Goal: Task Accomplishment & Management: Complete application form

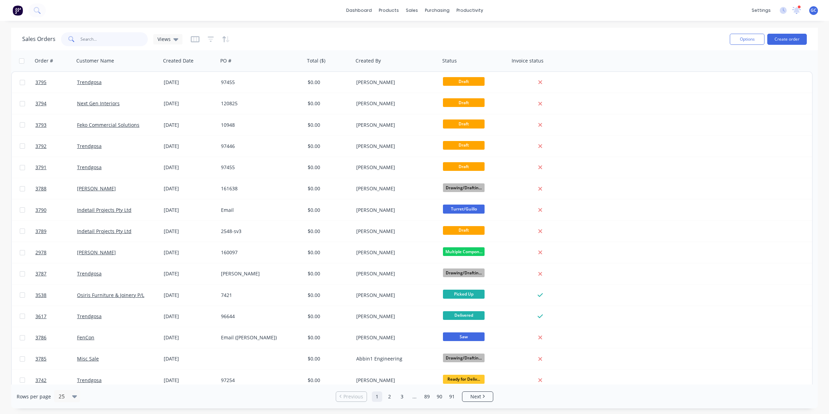
click at [135, 40] on input "text" at bounding box center [115, 39] width 68 height 14
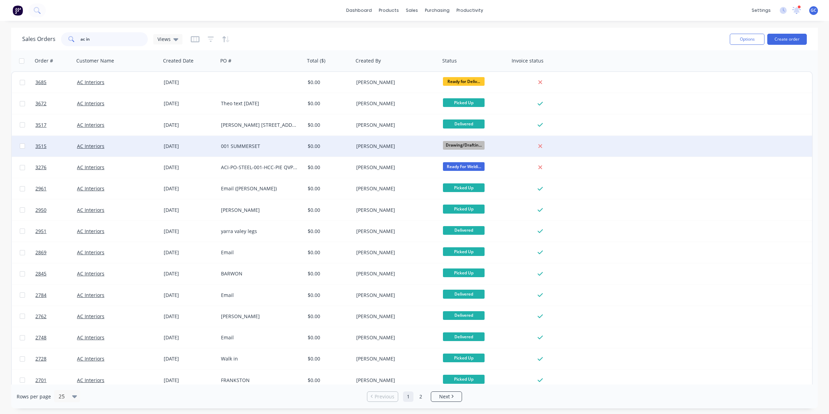
type input "ac in"
click at [309, 142] on div "$0.00" at bounding box center [329, 146] width 49 height 21
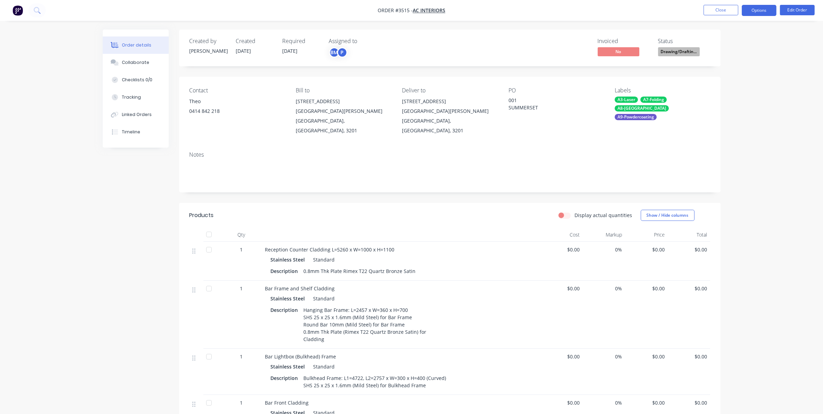
click at [752, 15] on button "Options" at bounding box center [759, 10] width 35 height 11
click at [735, 84] on div "Work Order" at bounding box center [738, 84] width 64 height 10
click at [739, 67] on div "Without pricing" at bounding box center [738, 70] width 64 height 10
click at [724, 7] on button "Close" at bounding box center [720, 10] width 35 height 10
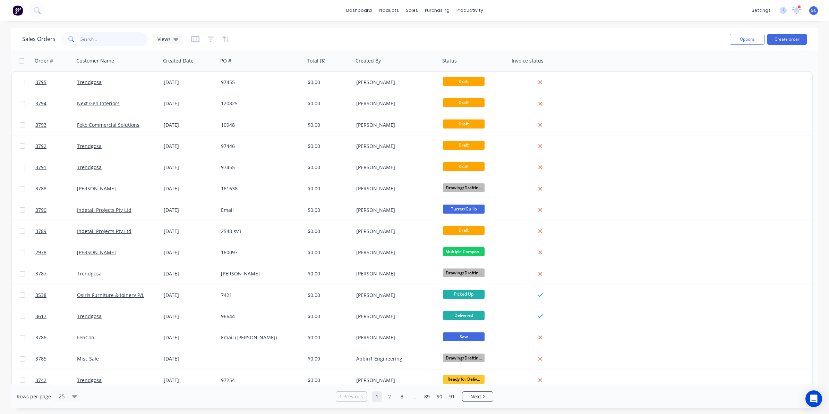
click at [109, 39] on input "text" at bounding box center [115, 39] width 68 height 14
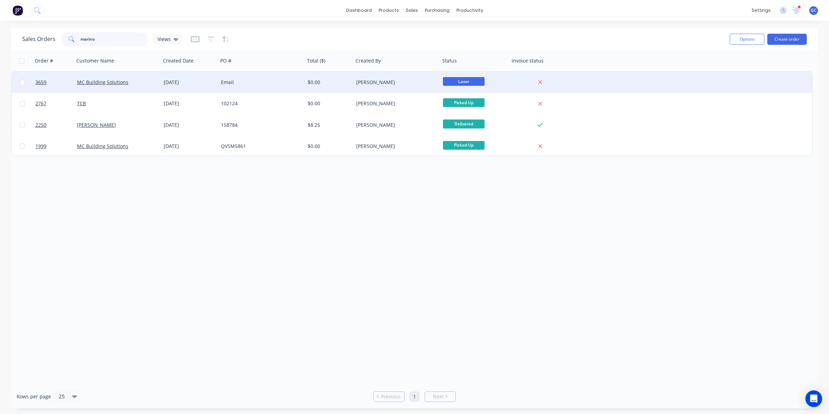
type input "marino"
click at [127, 85] on div "MC Building Solutions" at bounding box center [117, 82] width 87 height 21
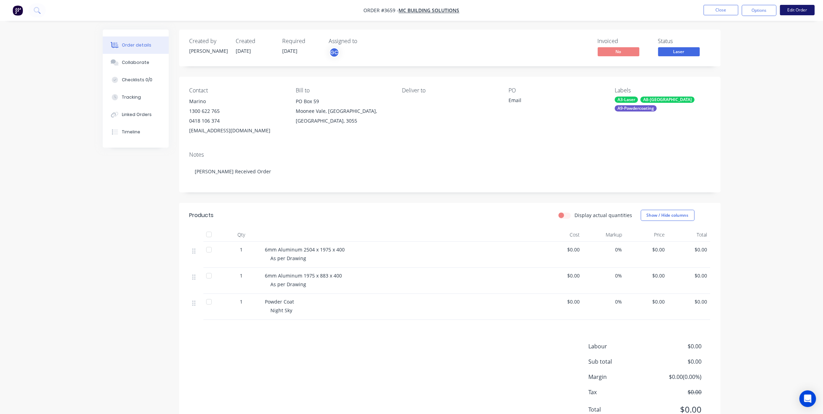
click at [788, 9] on button "Edit Order" at bounding box center [797, 10] width 35 height 10
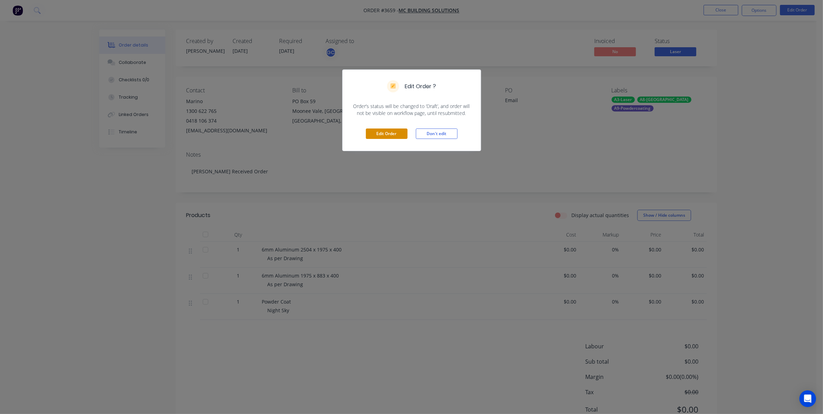
click at [398, 133] on button "Edit Order" at bounding box center [387, 133] width 42 height 10
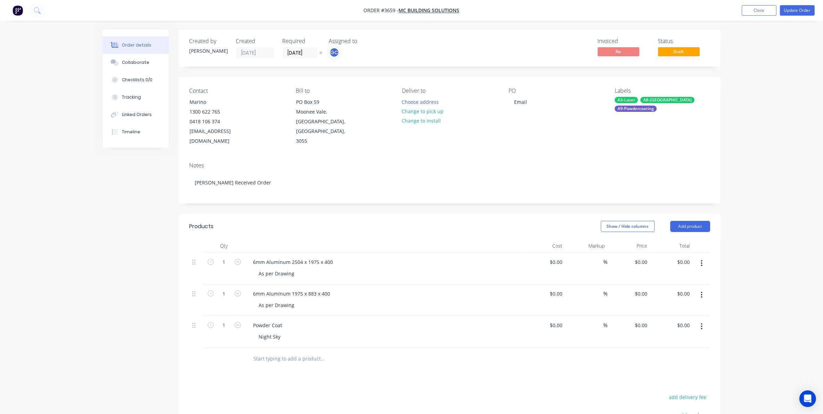
click at [692, 225] on header "Products Show / Hide columns Add product" at bounding box center [449, 226] width 541 height 25
click at [686, 222] on header "Products Show / Hide columns Add product" at bounding box center [449, 226] width 541 height 25
click at [686, 221] on button "Add product" at bounding box center [690, 226] width 40 height 11
click at [653, 251] on button "Basic product" at bounding box center [677, 258] width 66 height 14
drag, startPoint x: 189, startPoint y: 314, endPoint x: 188, endPoint y: 359, distance: 44.1
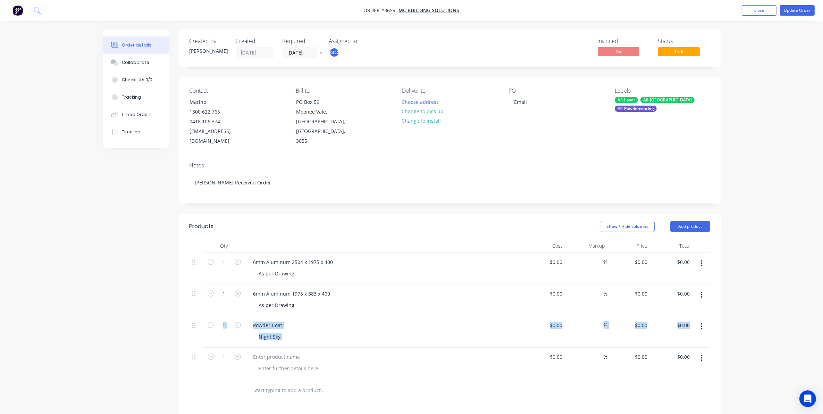
click at [188, 359] on div "Qty Cost Markup Price Total 1 6mm Aluminum 2504 x 1975 x 400 As per Drawing $0.…" at bounding box center [449, 320] width 541 height 163
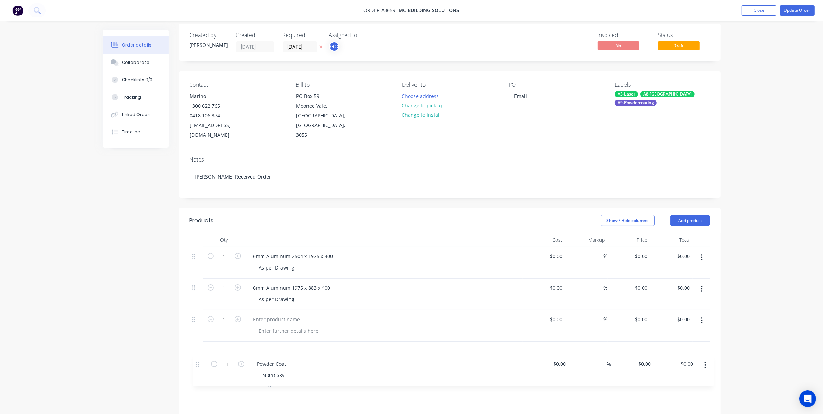
drag, startPoint x: 193, startPoint y: 314, endPoint x: 197, endPoint y: 365, distance: 51.1
click at [197, 365] on div "Qty Cost Markup Price Total 1 6mm Aluminum 2504 x 1975 x 400 As per Drawing $0.…" at bounding box center [449, 314] width 541 height 163
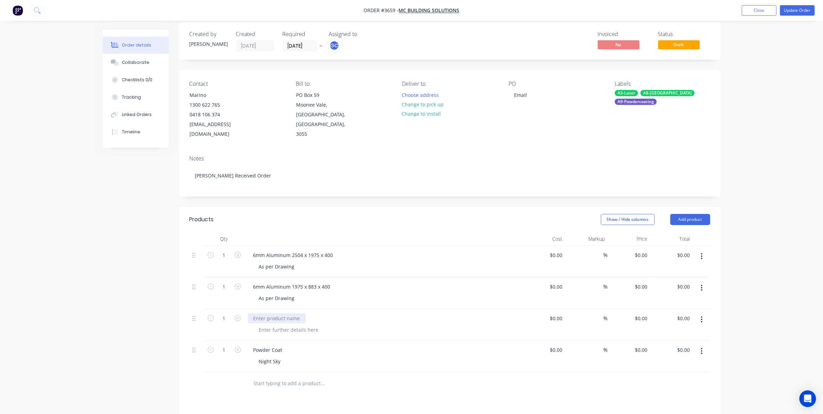
click at [271, 313] on div at bounding box center [277, 318] width 58 height 10
click at [278, 325] on div at bounding box center [288, 330] width 71 height 10
click at [370, 325] on div "As per Drawing" at bounding box center [386, 330] width 267 height 10
click at [238, 315] on icon "button" at bounding box center [238, 318] width 6 height 6
type input "2"
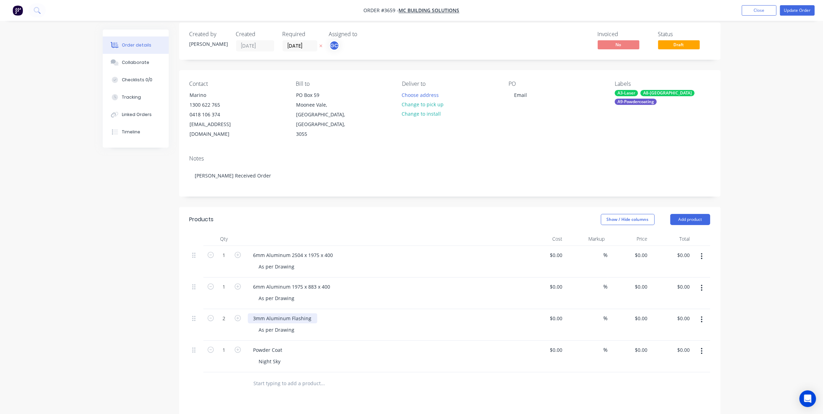
click at [314, 313] on div "3mm Aluminum Flashing" at bounding box center [282, 318] width 69 height 10
click at [559, 155] on div "Notes" at bounding box center [449, 158] width 521 height 7
click at [808, 8] on button "Update Order" at bounding box center [797, 10] width 35 height 10
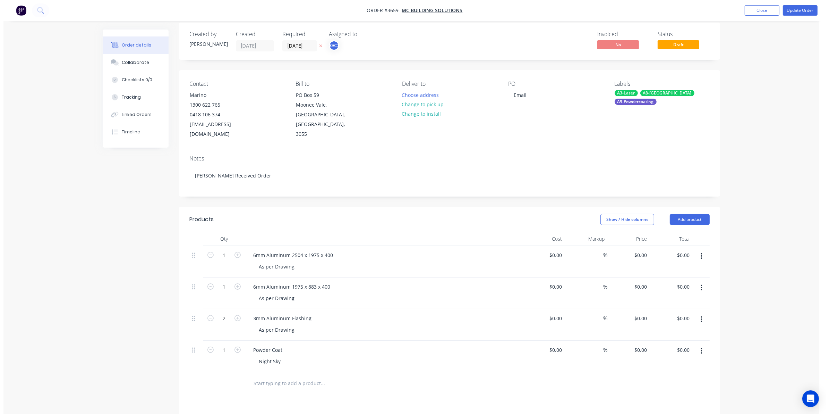
scroll to position [0, 0]
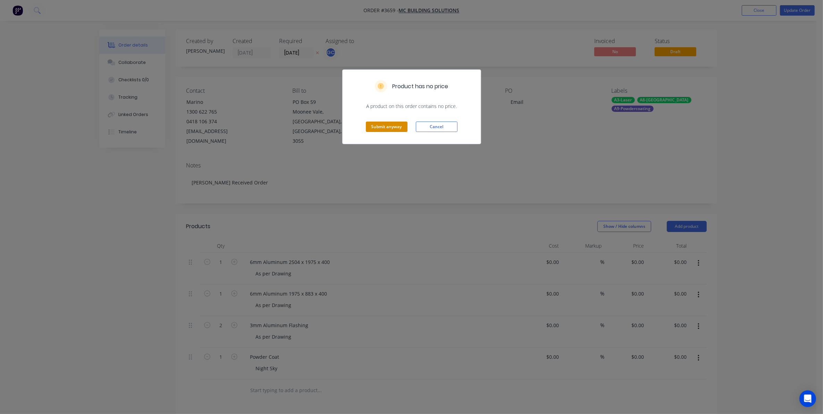
click at [386, 130] on button "Submit anyway" at bounding box center [387, 126] width 42 height 10
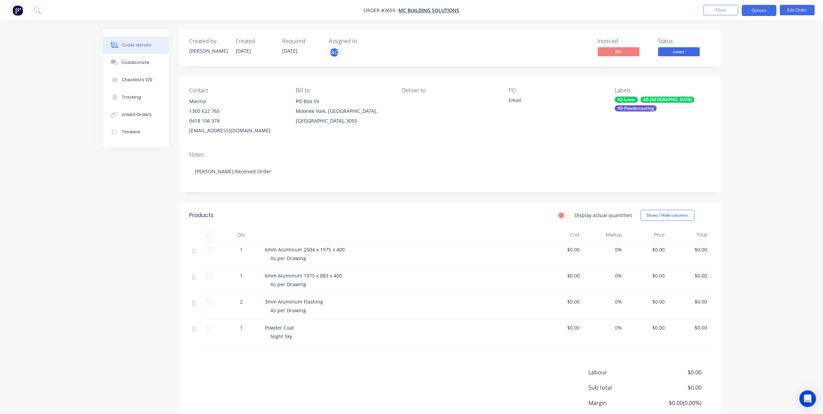
click at [759, 13] on button "Options" at bounding box center [759, 10] width 35 height 11
click at [736, 82] on div "Work Order" at bounding box center [738, 84] width 64 height 10
click at [733, 67] on div "Without pricing" at bounding box center [738, 70] width 64 height 10
click at [544, 4] on nav "Order #3659 - MC Building Solutions Close Options EMAIL / PRINT Invoice Partial…" at bounding box center [411, 10] width 823 height 21
click at [723, 6] on button "Close" at bounding box center [720, 10] width 35 height 10
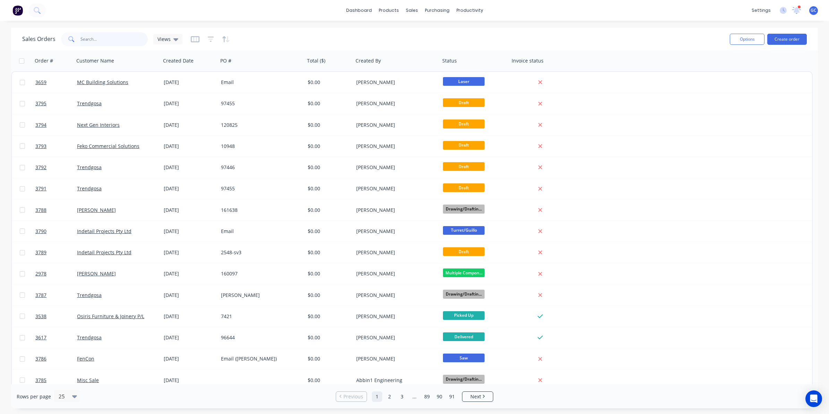
click at [101, 37] on input "text" at bounding box center [115, 39] width 68 height 14
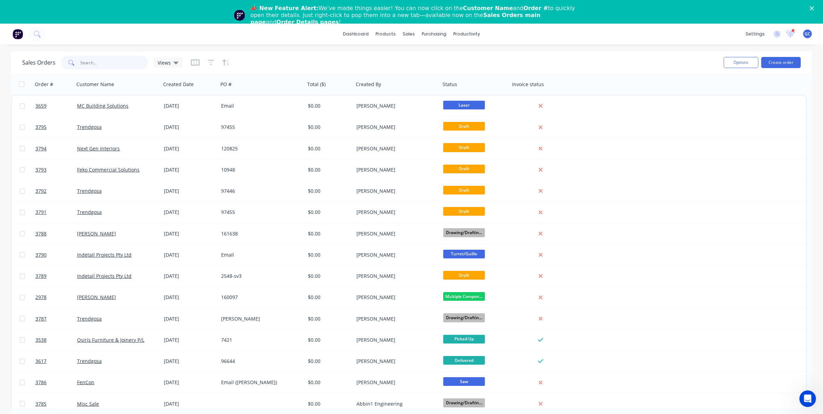
click at [102, 60] on input "text" at bounding box center [115, 63] width 68 height 14
click at [101, 60] on input "text" at bounding box center [115, 63] width 68 height 14
click at [124, 59] on input "text" at bounding box center [115, 63] width 68 height 14
click at [814, 7] on icon "Close" at bounding box center [812, 8] width 4 height 4
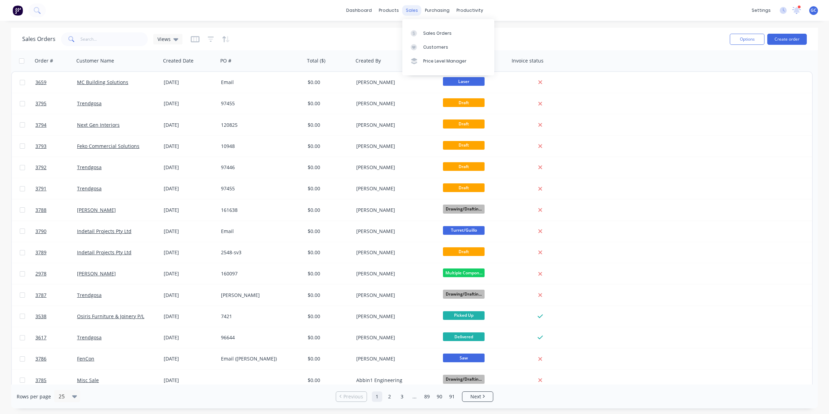
click at [407, 12] on div "sales" at bounding box center [412, 10] width 19 height 10
click at [790, 39] on button "Create order" at bounding box center [788, 39] width 40 height 11
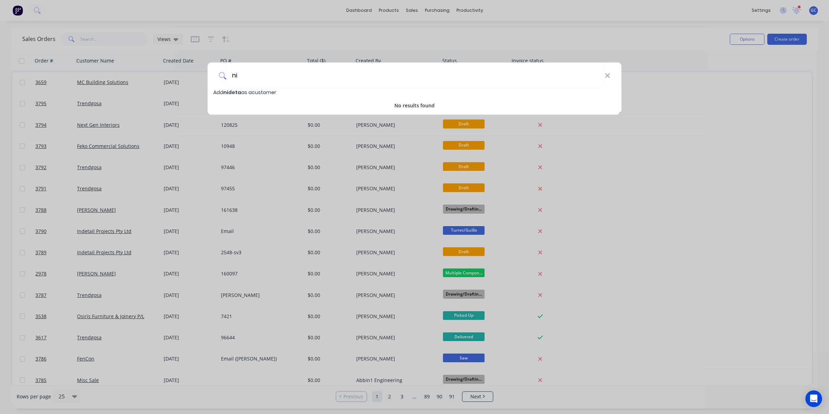
type input "n"
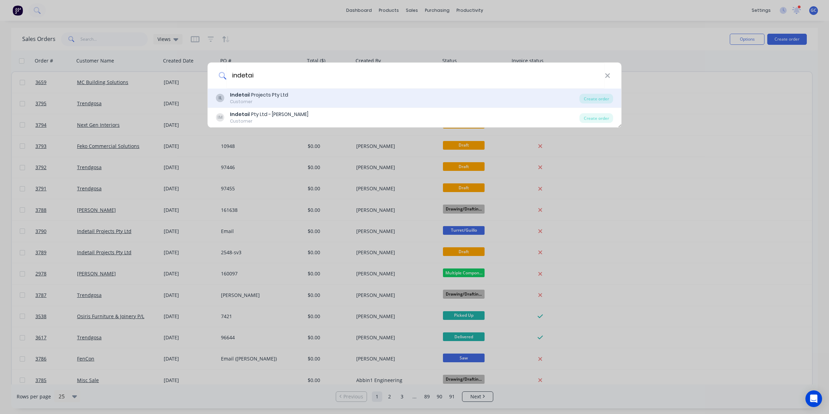
type input "indetai"
click at [371, 101] on div "IL Indetai l Projects Pty Ltd Customer" at bounding box center [398, 98] width 364 height 14
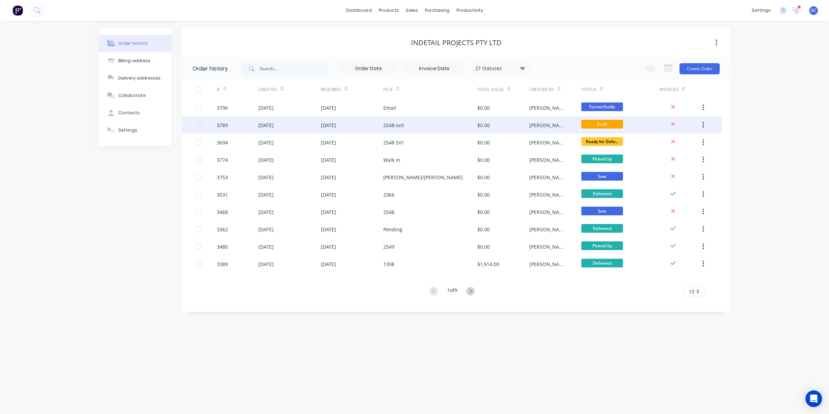
click at [422, 117] on div "2548-sv3" at bounding box center [431, 124] width 94 height 17
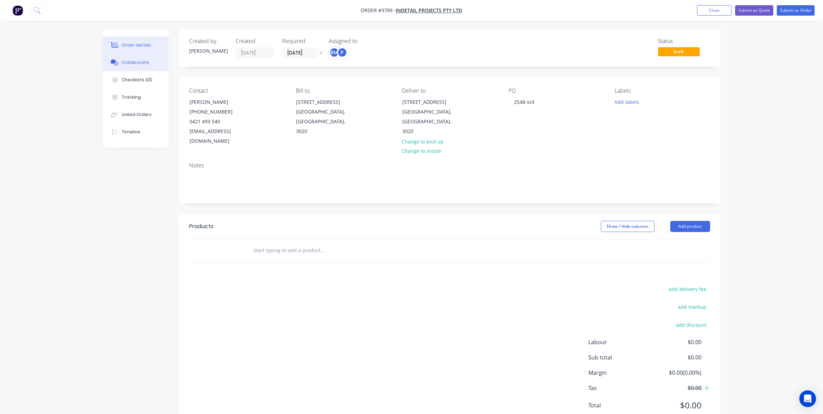
click at [127, 54] on button "Collaborate" at bounding box center [136, 62] width 66 height 17
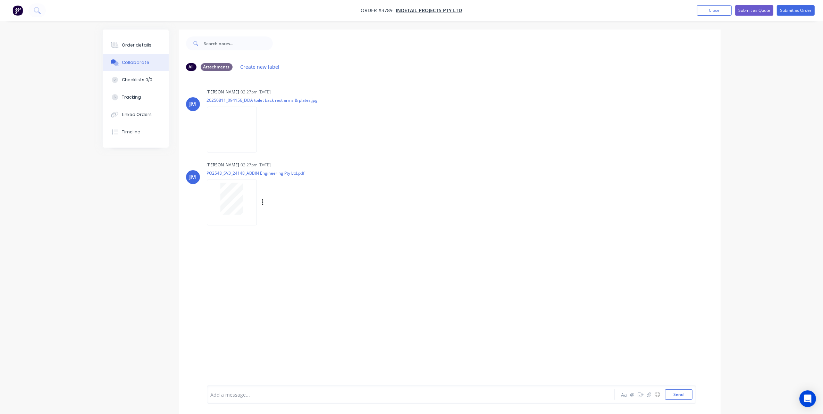
click at [223, 181] on div at bounding box center [232, 201] width 50 height 45
click at [237, 143] on img at bounding box center [232, 129] width 50 height 45
click at [131, 47] on div "Order details" at bounding box center [137, 45] width 30 height 6
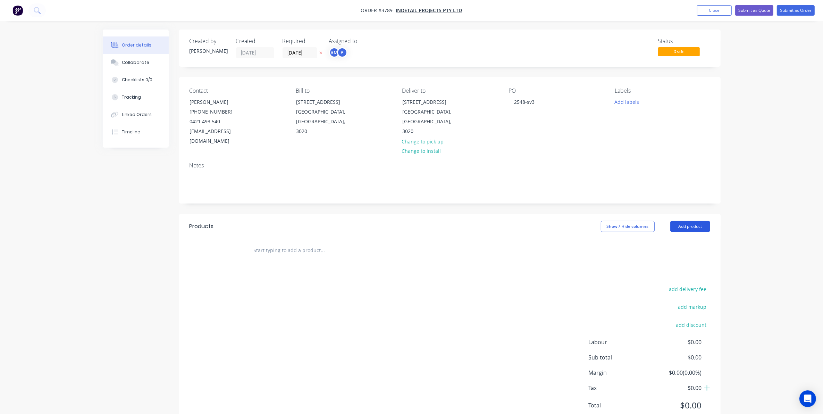
click at [674, 221] on button "Add product" at bounding box center [690, 226] width 40 height 11
click at [671, 253] on div "Basic product" at bounding box center [676, 258] width 53 height 10
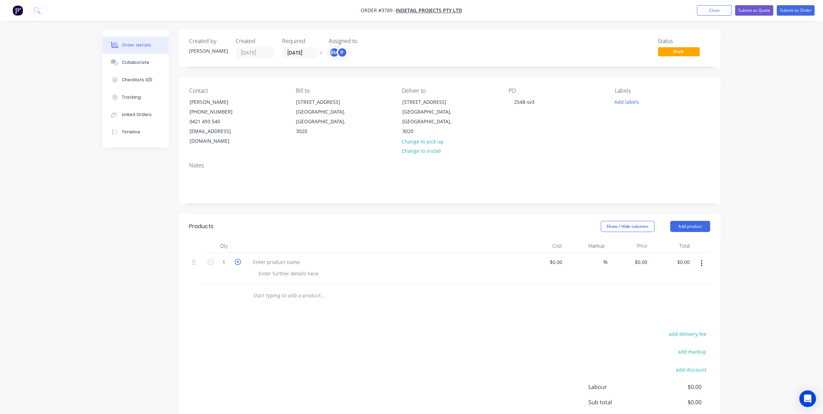
click at [235, 259] on icon "button" at bounding box center [238, 262] width 6 height 6
type input "2"
click at [271, 257] on div at bounding box center [277, 262] width 58 height 10
click at [272, 268] on div at bounding box center [288, 273] width 71 height 10
drag, startPoint x: 280, startPoint y: 266, endPoint x: 239, endPoint y: 267, distance: 41.0
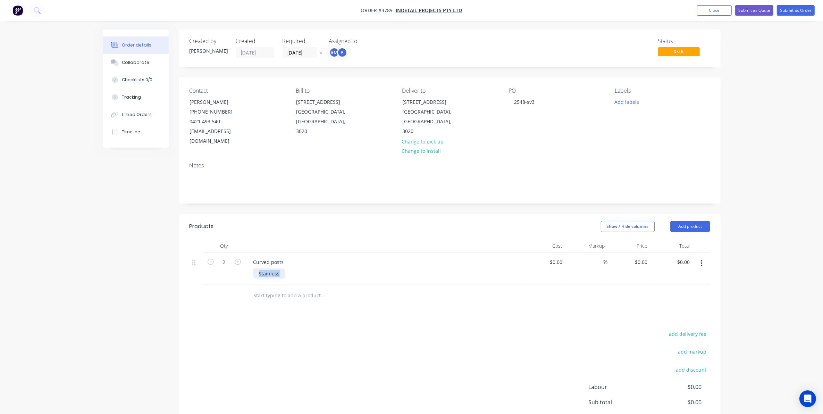
click at [239, 267] on div "2 Curved posts Stainless $0.00 $0.00 % $0.00 $0.00 $0.00 $0.00" at bounding box center [449, 269] width 521 height 32
drag, startPoint x: 694, startPoint y: 214, endPoint x: 691, endPoint y: 217, distance: 3.7
click at [694, 221] on button "Add product" at bounding box center [690, 226] width 40 height 11
click at [669, 253] on div "Basic product" at bounding box center [676, 258] width 53 height 10
click at [285, 288] on div at bounding box center [277, 293] width 58 height 10
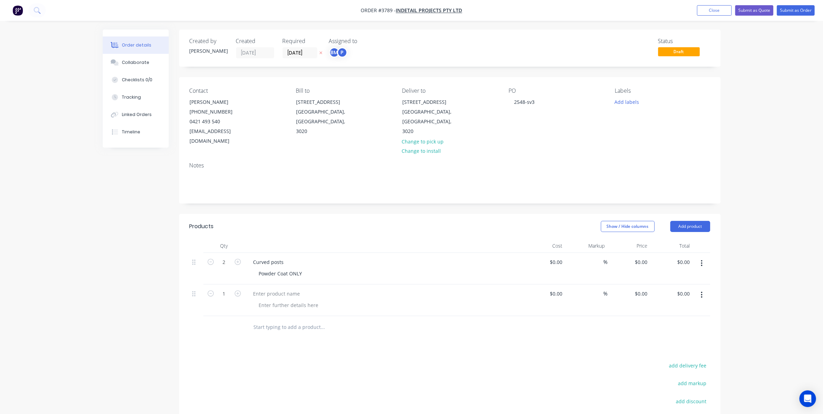
click at [241, 289] on button "button" at bounding box center [237, 292] width 9 height 7
type input "2"
click at [266, 288] on div at bounding box center [277, 293] width 58 height 10
click at [270, 300] on div at bounding box center [288, 305] width 71 height 10
click at [703, 221] on button "Add product" at bounding box center [690, 226] width 40 height 11
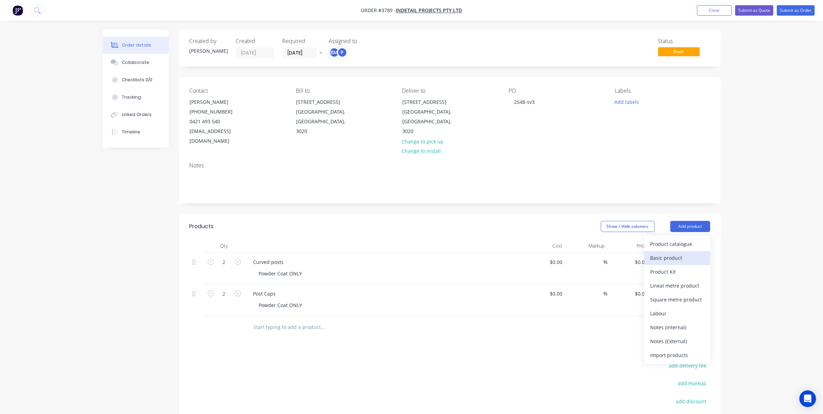
click at [666, 253] on div "Basic product" at bounding box center [676, 258] width 53 height 10
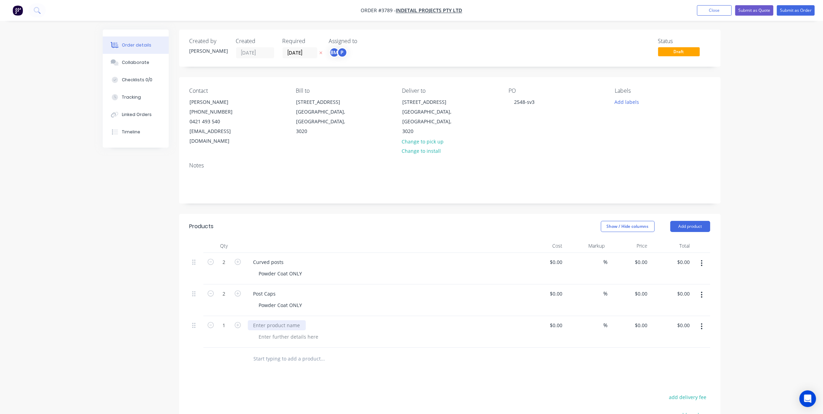
click at [287, 320] on div at bounding box center [277, 325] width 58 height 10
click at [281, 332] on div "Powder Coat" at bounding box center [384, 332] width 278 height 32
click at [285, 331] on div at bounding box center [288, 336] width 71 height 10
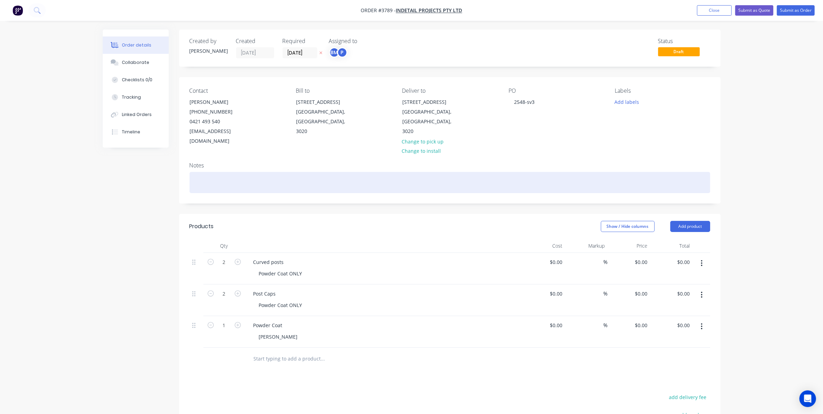
click at [205, 172] on div at bounding box center [449, 182] width 521 height 21
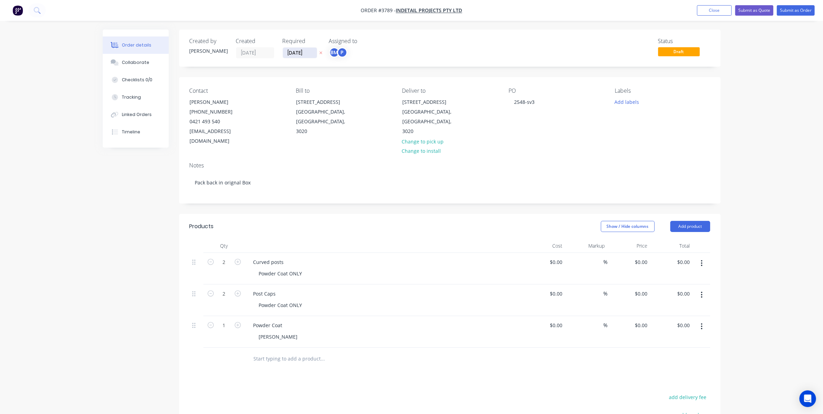
click at [290, 54] on input "[DATE]" at bounding box center [300, 53] width 34 height 10
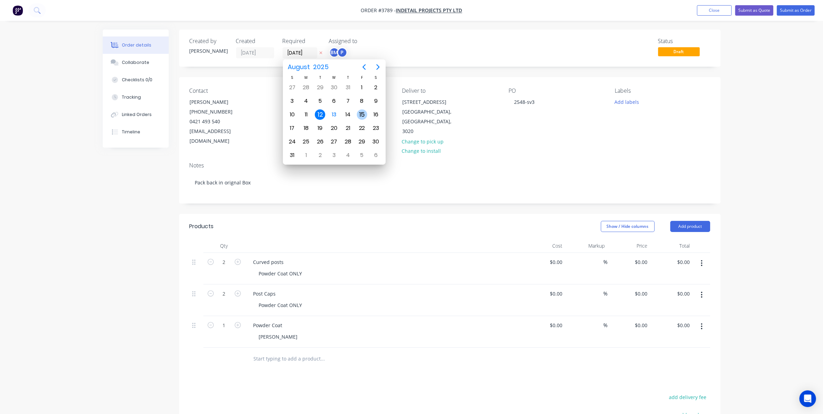
click at [363, 110] on div "15" at bounding box center [362, 114] width 10 height 10
type input "[DATE]"
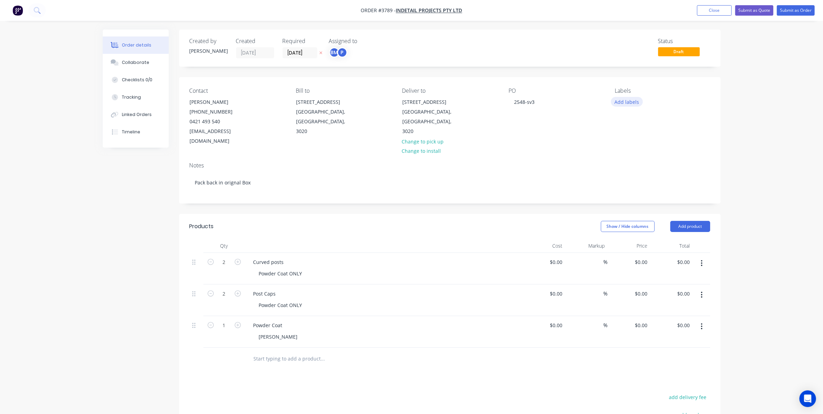
click at [632, 98] on button "Add labels" at bounding box center [627, 101] width 32 height 9
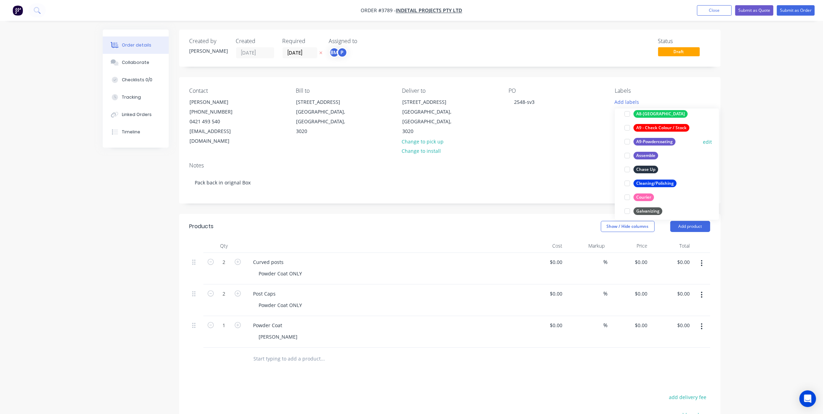
click at [665, 139] on div "A9-Powdercoating" at bounding box center [654, 142] width 42 height 8
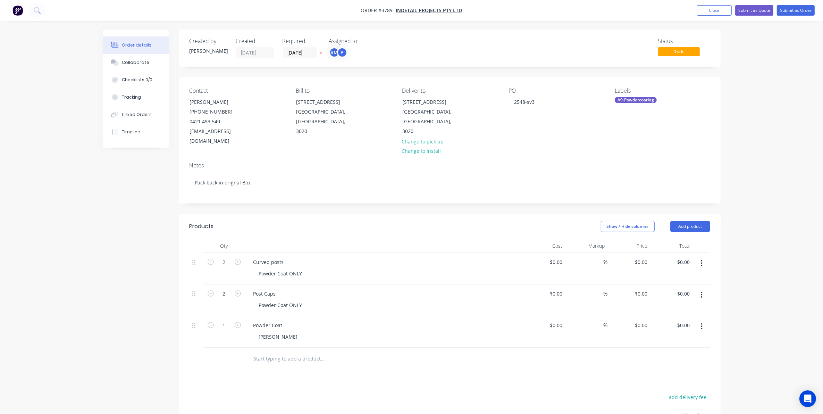
click at [554, 136] on div "PO 2548-sv3" at bounding box center [555, 116] width 95 height 59
click at [795, 10] on button "Submit as Order" at bounding box center [796, 10] width 38 height 10
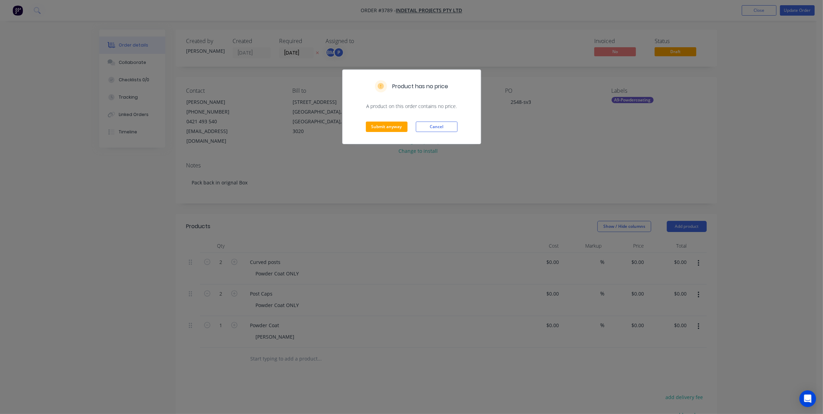
click at [380, 117] on div "Submit anyway Cancel" at bounding box center [412, 127] width 138 height 34
click at [376, 127] on button "Submit anyway" at bounding box center [387, 126] width 42 height 10
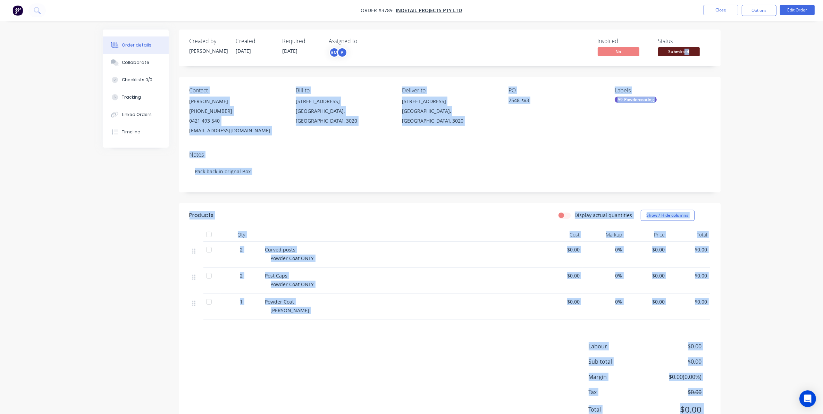
click at [684, 47] on body "Order #3789 - Indetail Projects Pty Ltd Close Options Edit Order Order details …" at bounding box center [411, 221] width 823 height 443
click at [689, 60] on div "Created by [PERSON_NAME] Created [DATE] Required [DATE] Assigned to BM P Invoic…" at bounding box center [449, 48] width 541 height 37
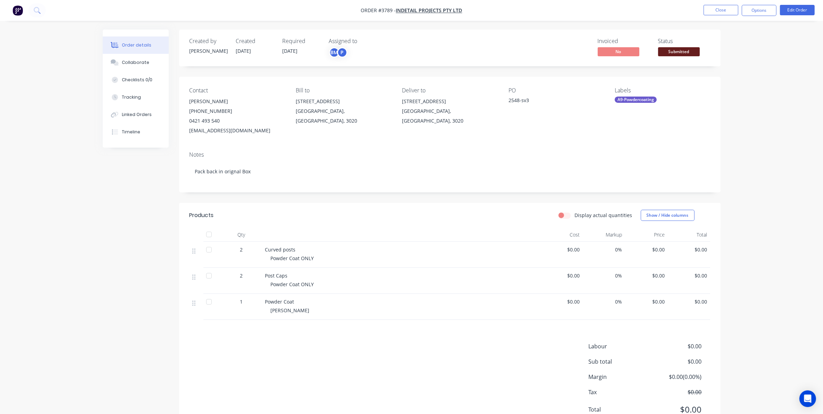
click at [671, 53] on span "Submitted" at bounding box center [679, 51] width 42 height 9
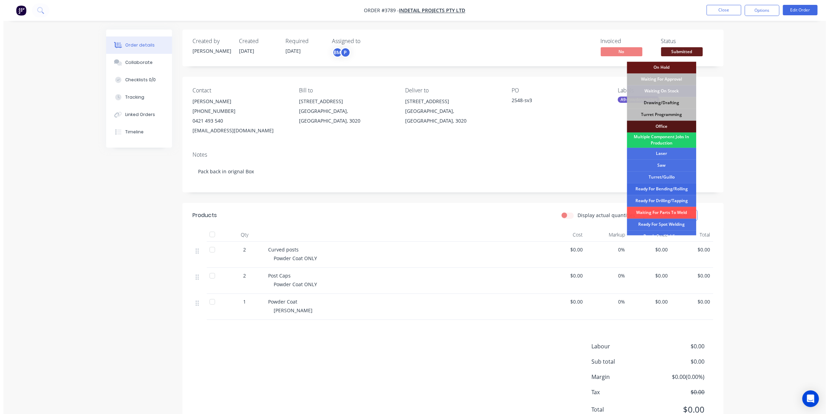
scroll to position [77, 0]
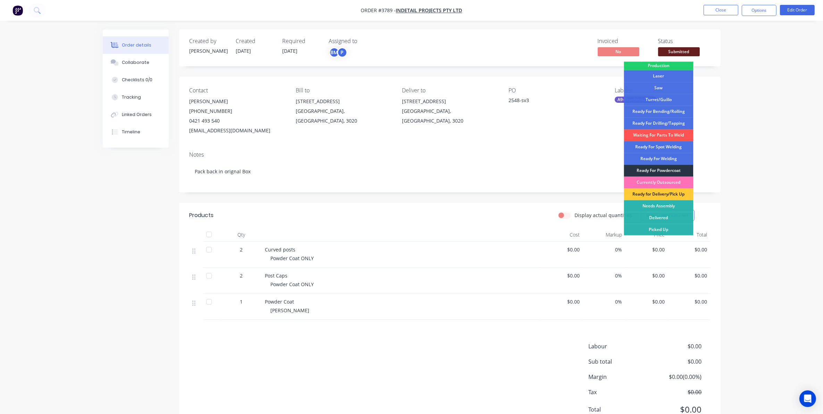
click at [670, 169] on div "Ready For Powdercoat" at bounding box center [658, 171] width 69 height 12
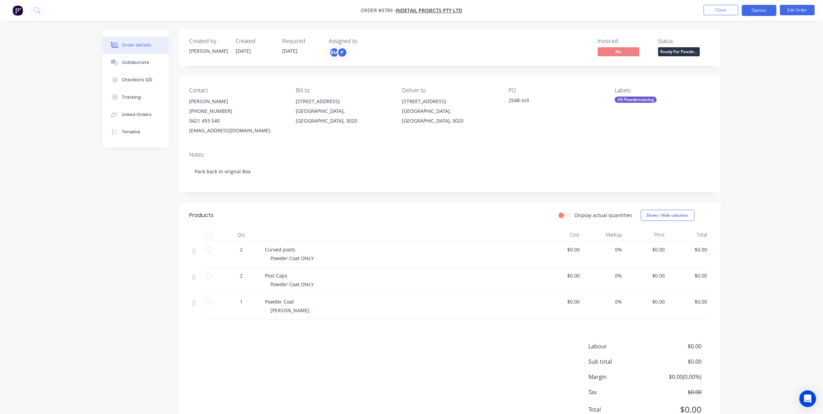
click at [766, 9] on button "Options" at bounding box center [759, 10] width 35 height 11
click at [729, 84] on div "Work Order" at bounding box center [738, 84] width 64 height 10
click at [731, 68] on div "Without pricing" at bounding box center [738, 70] width 64 height 10
click at [608, 15] on nav "Order #3789 - Indetail Projects Pty Ltd Close Options EMAIL / PRINT Invoice Par…" at bounding box center [411, 10] width 823 height 21
click at [723, 13] on button "Close" at bounding box center [720, 10] width 35 height 10
